Goal: Information Seeking & Learning: Learn about a topic

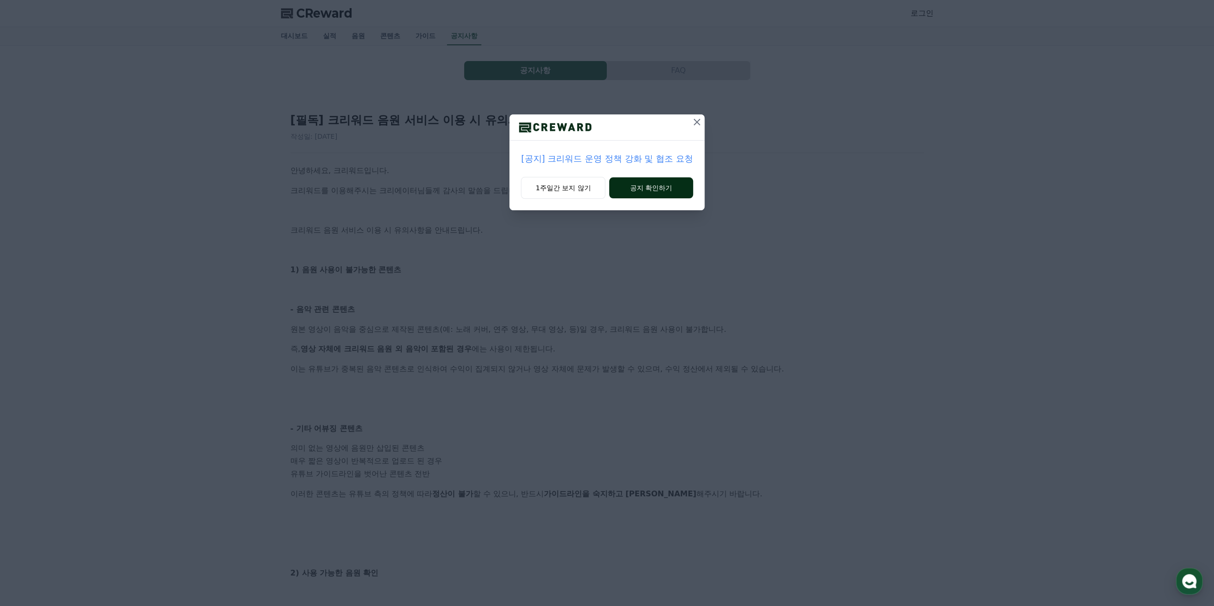
click at [650, 186] on button "공지 확인하기" at bounding box center [651, 188] width 84 height 21
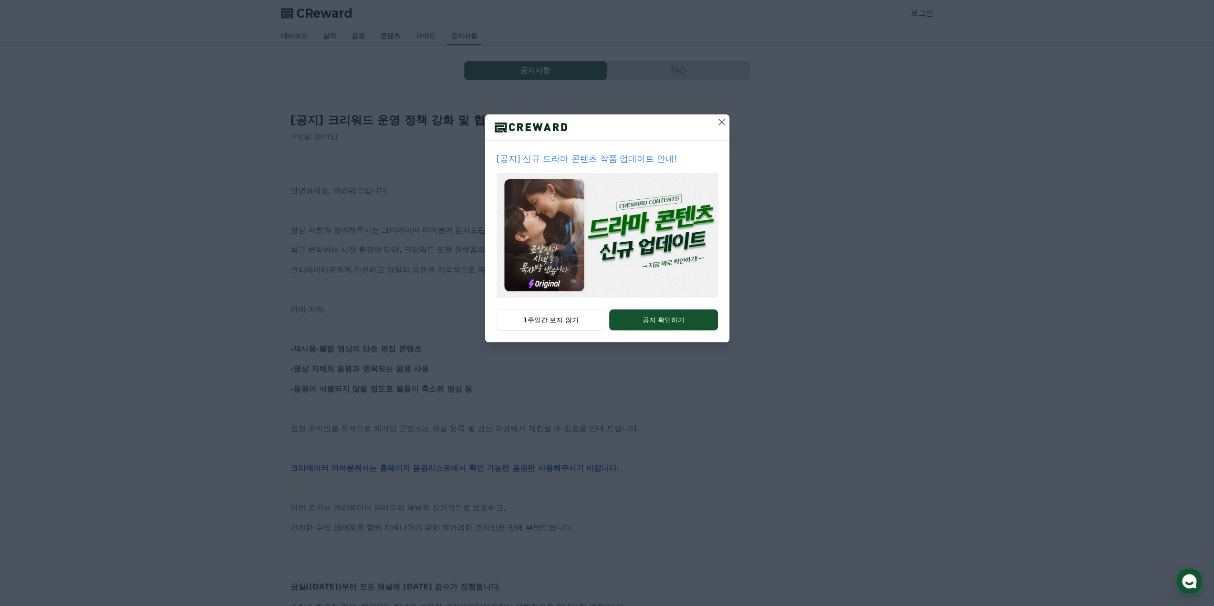
click at [720, 125] on icon at bounding box center [721, 121] width 11 height 11
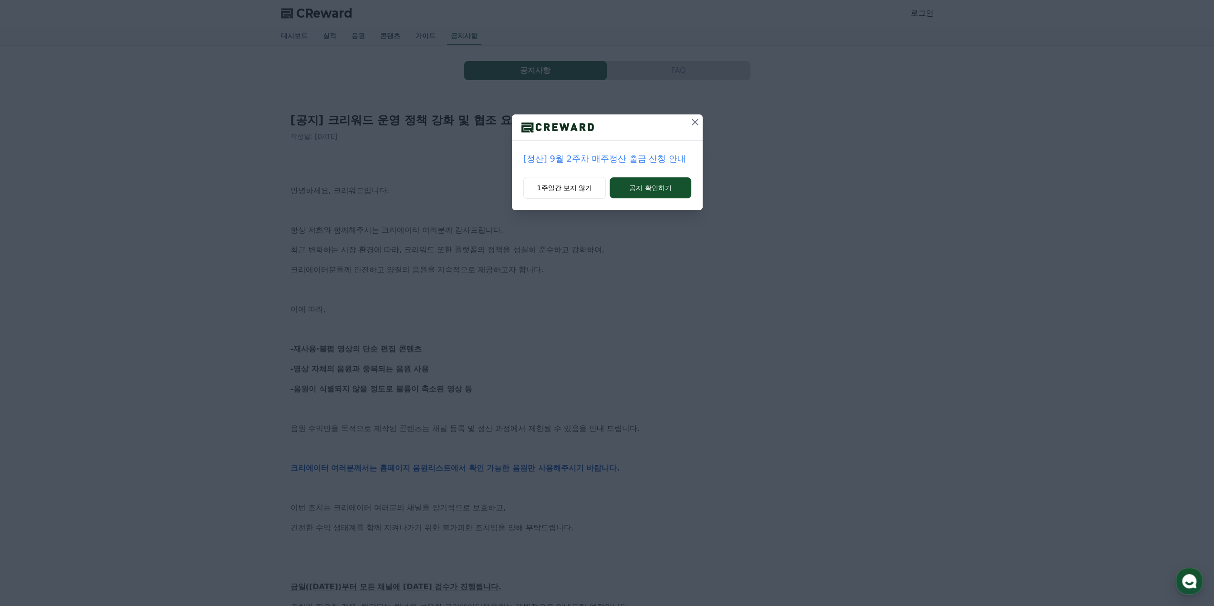
click at [696, 120] on icon at bounding box center [695, 121] width 11 height 11
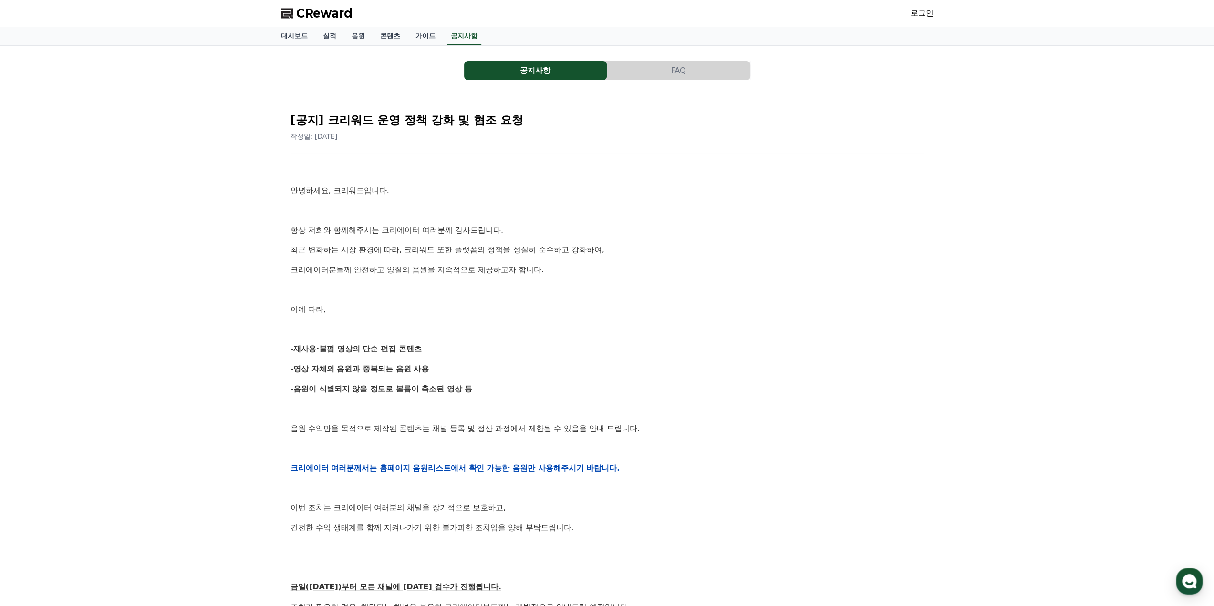
click at [326, 14] on span "CReward" at bounding box center [324, 13] width 56 height 15
